Goal: Task Accomplishment & Management: Manage account settings

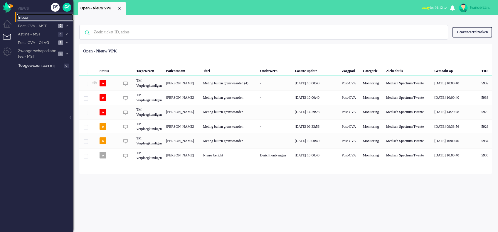
click at [32, 18] on span "Inbox" at bounding box center [45, 18] width 55 height 6
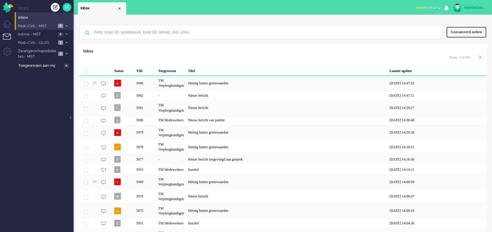
click at [31, 27] on span "Post-CVA - MST" at bounding box center [36, 26] width 39 height 6
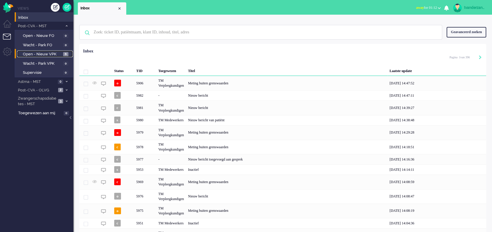
click at [32, 53] on span "Open - Nieuw VPK" at bounding box center [42, 55] width 39 height 6
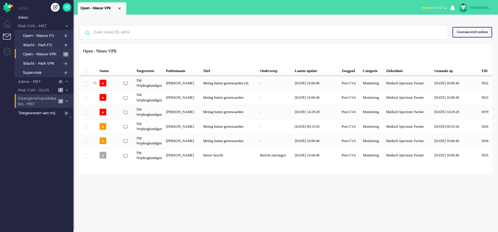
click at [31, 101] on span "Zwangerschapsdiabetes - MST" at bounding box center [36, 101] width 39 height 11
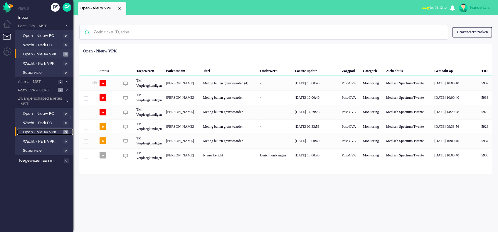
click at [24, 134] on span "Open - Nieuw VPK" at bounding box center [42, 133] width 39 height 6
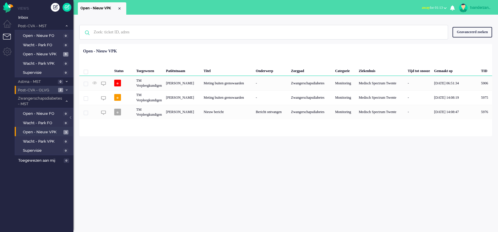
click at [43, 89] on span "Post-CVA - OLVG" at bounding box center [36, 91] width 39 height 6
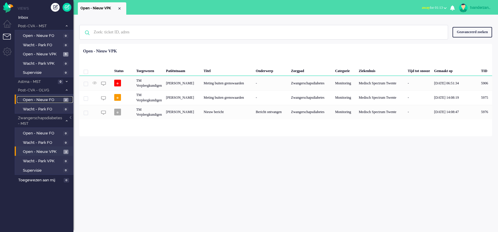
click at [38, 101] on span "Open - Nieuw FO" at bounding box center [42, 100] width 39 height 6
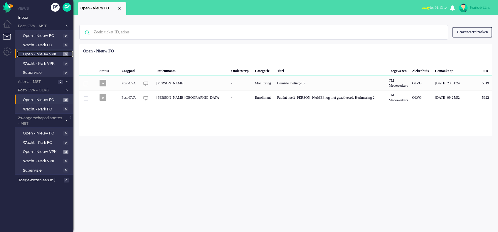
click at [48, 54] on span "Open - Nieuw VPK" at bounding box center [42, 55] width 39 height 6
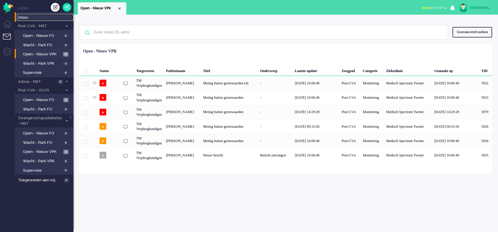
click at [36, 19] on span "Inbox" at bounding box center [45, 18] width 55 height 6
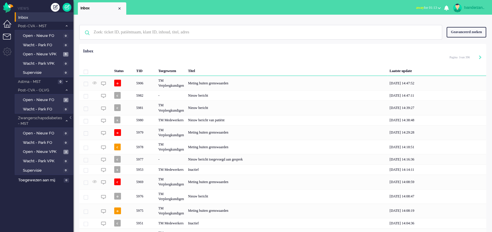
click at [7, 24] on li "Dashboard menu" at bounding box center [9, 26] width 13 height 13
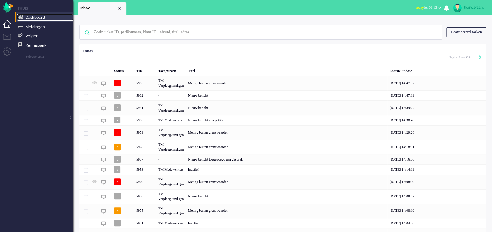
click at [28, 18] on span "Dashboard" at bounding box center [35, 17] width 19 height 4
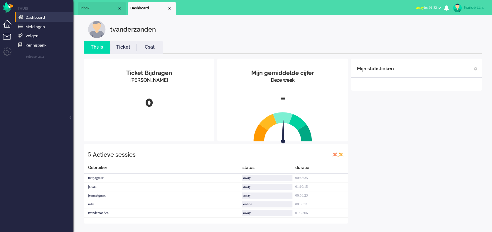
click at [10, 37] on li "Tickets menu" at bounding box center [9, 40] width 13 height 13
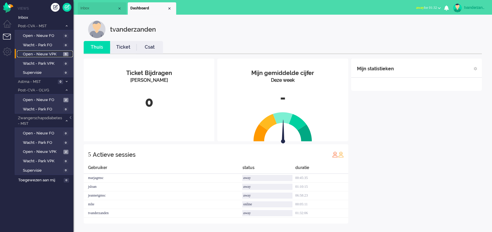
click at [55, 55] on span "Open - Nieuw VPK" at bounding box center [42, 55] width 39 height 6
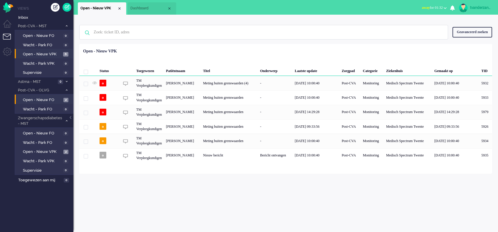
click at [38, 103] on li "Open - Nieuw FO 2" at bounding box center [44, 99] width 58 height 9
click at [36, 101] on span "Open - Nieuw FO" at bounding box center [42, 100] width 39 height 6
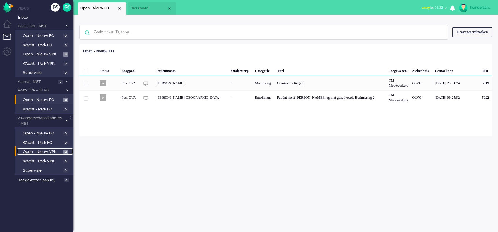
click at [47, 148] on link "Open - Nieuw VPK 2" at bounding box center [45, 151] width 56 height 6
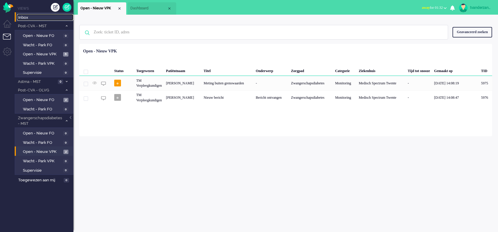
click at [33, 14] on link "Inbox" at bounding box center [45, 17] width 56 height 6
